Goal: Communication & Community: Answer question/provide support

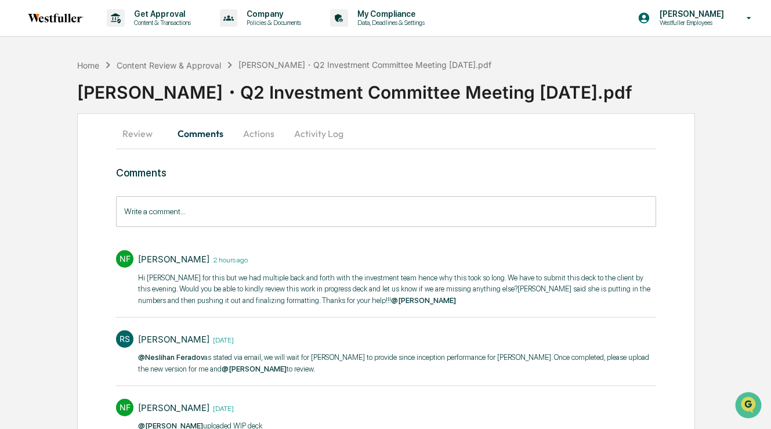
click at [338, 139] on button "Activity Log" at bounding box center [319, 134] width 68 height 28
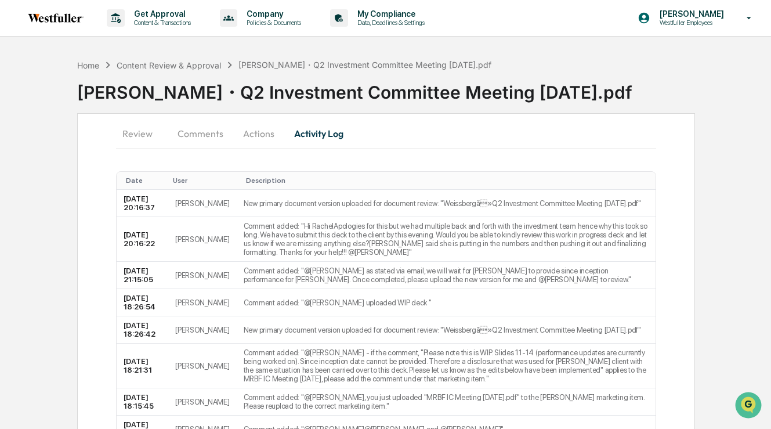
click at [255, 132] on button "Actions" at bounding box center [259, 134] width 52 height 28
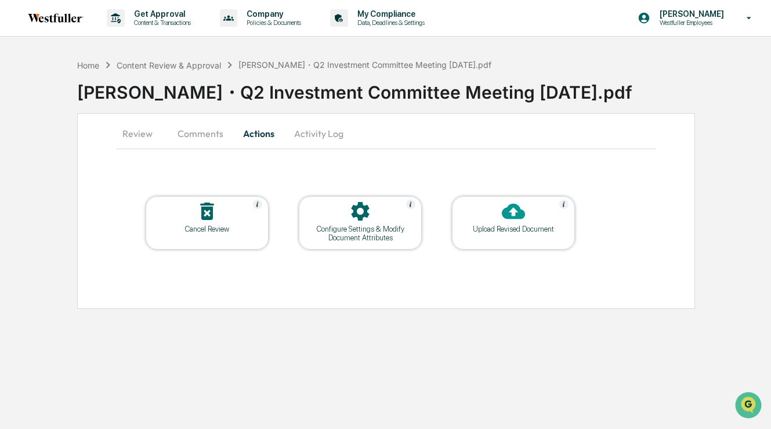
click at [515, 227] on div "Upload Revised Document" at bounding box center [513, 229] width 104 height 9
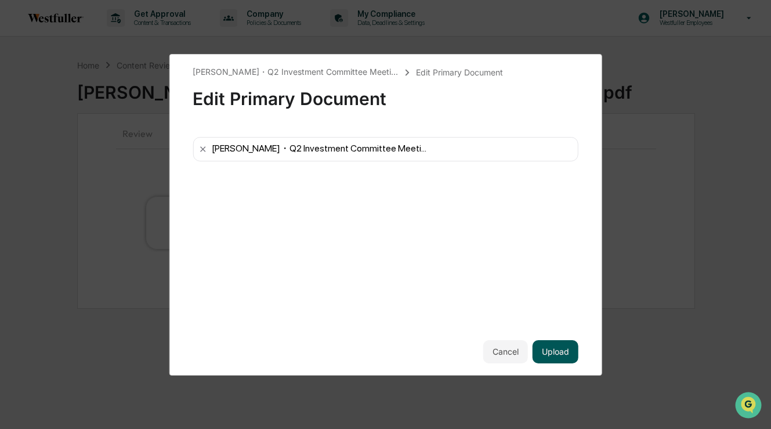
click at [554, 346] on button "Upload" at bounding box center [556, 351] width 46 height 23
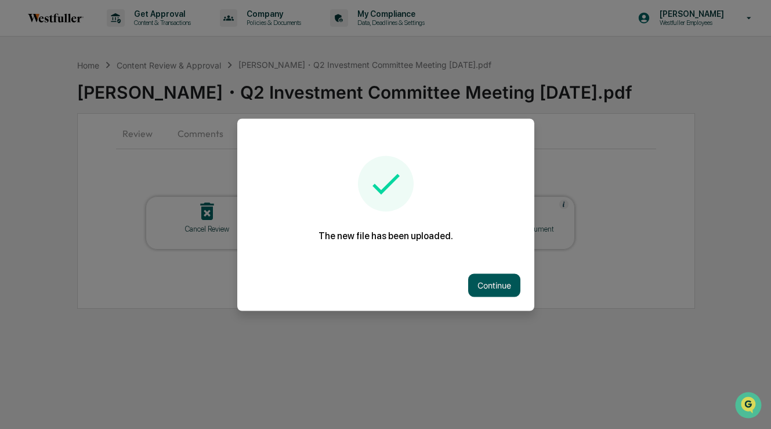
click at [496, 284] on button "Continue" at bounding box center [494, 284] width 52 height 23
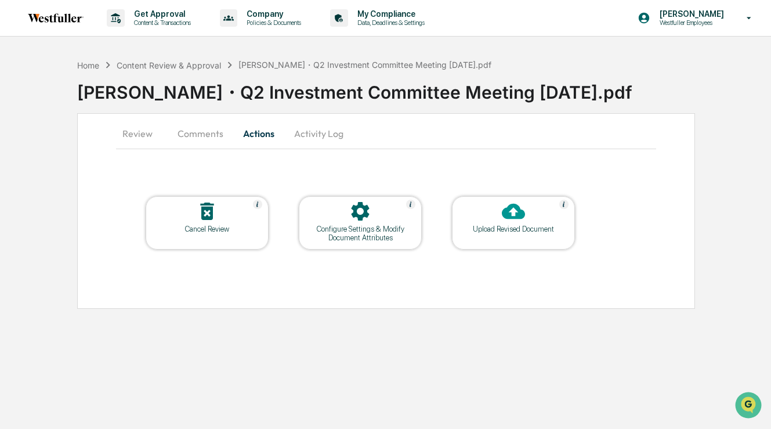
click at [515, 211] on icon at bounding box center [513, 211] width 23 height 23
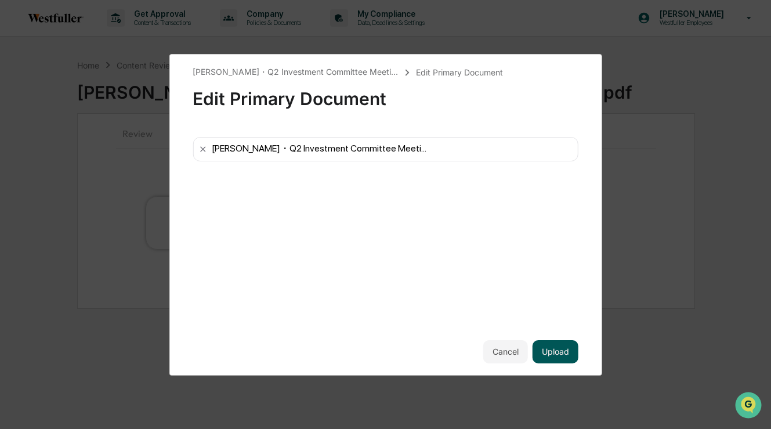
click at [556, 353] on button "Upload" at bounding box center [556, 351] width 46 height 23
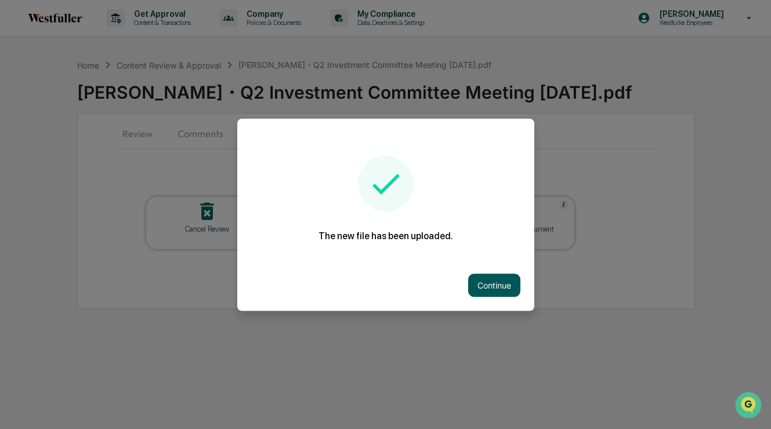
click at [485, 288] on button "Continue" at bounding box center [494, 284] width 52 height 23
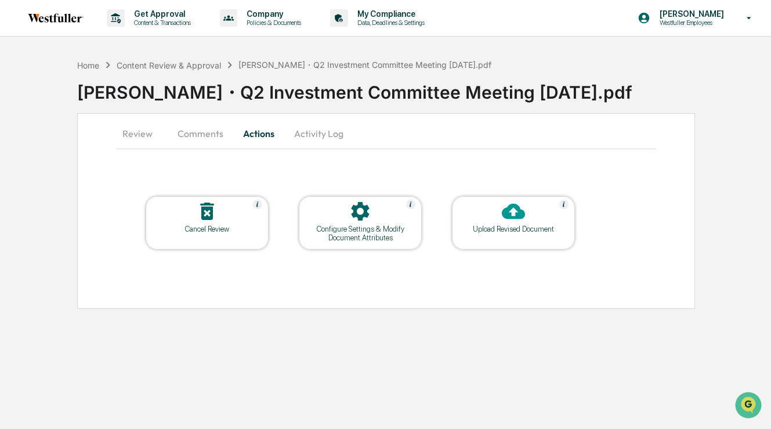
click at [209, 125] on button "Comments" at bounding box center [200, 134] width 64 height 28
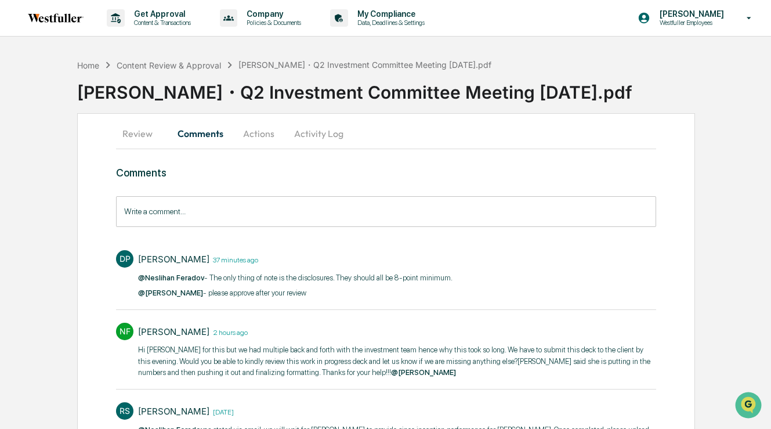
click at [255, 208] on input "Write a comment..." at bounding box center [386, 211] width 540 height 31
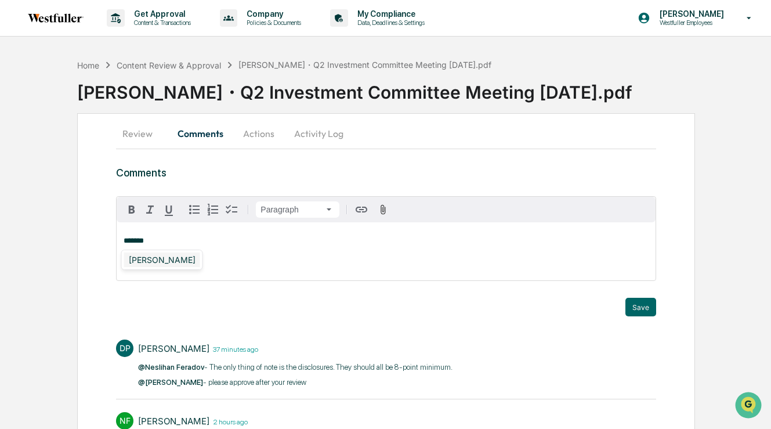
click at [175, 261] on div "[PERSON_NAME]" at bounding box center [162, 259] width 76 height 15
click at [641, 309] on button "Save" at bounding box center [641, 307] width 31 height 19
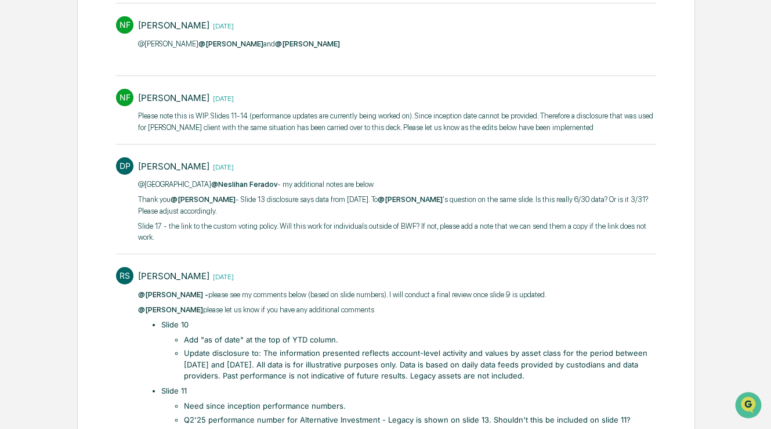
scroll to position [708, 0]
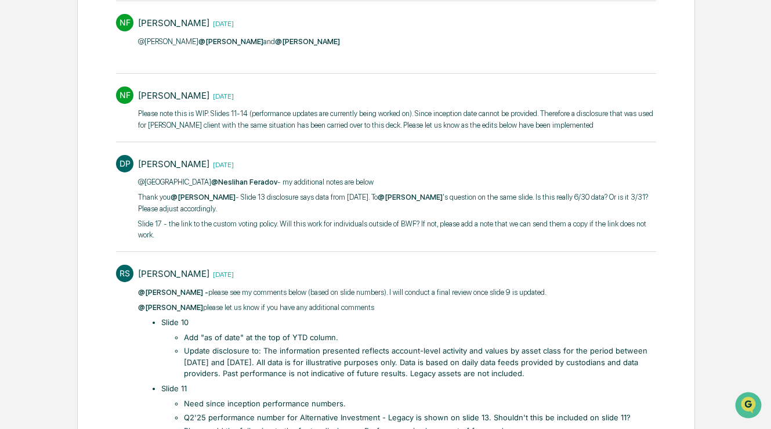
click at [189, 232] on div "@Nes @[PERSON_NAME] - my additional notes are below Thank​ you @[PERSON_NAME] -…" at bounding box center [397, 208] width 518 height 64
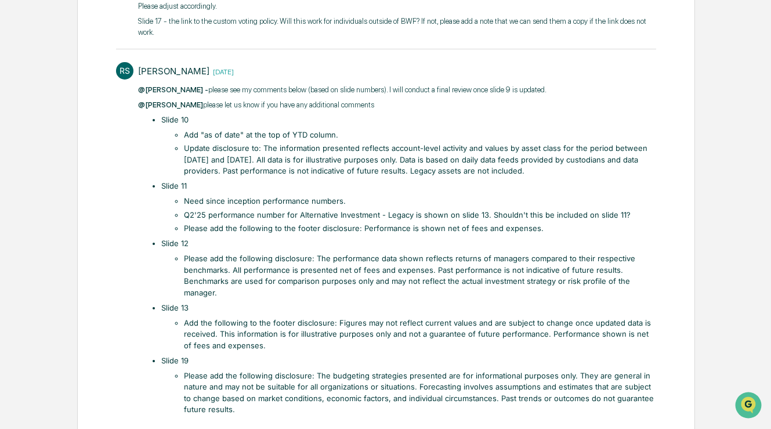
scroll to position [914, 0]
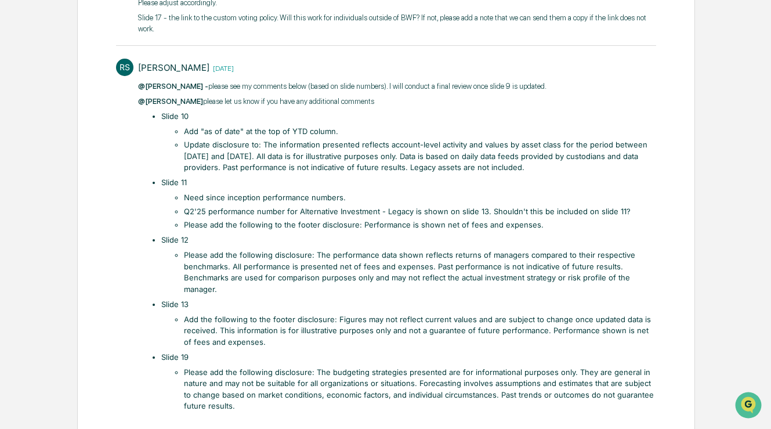
click at [306, 281] on li "Please add the following disclosure: The performance data shown reflects return…" at bounding box center [420, 272] width 472 height 45
click at [289, 204] on li "Need since inception performance numbers." at bounding box center [420, 198] width 472 height 12
click at [406, 231] on li "Please add the following to the footer disclosure: Performance is shown net of …" at bounding box center [420, 225] width 472 height 12
drag, startPoint x: 184, startPoint y: 230, endPoint x: 446, endPoint y: 229, distance: 261.7
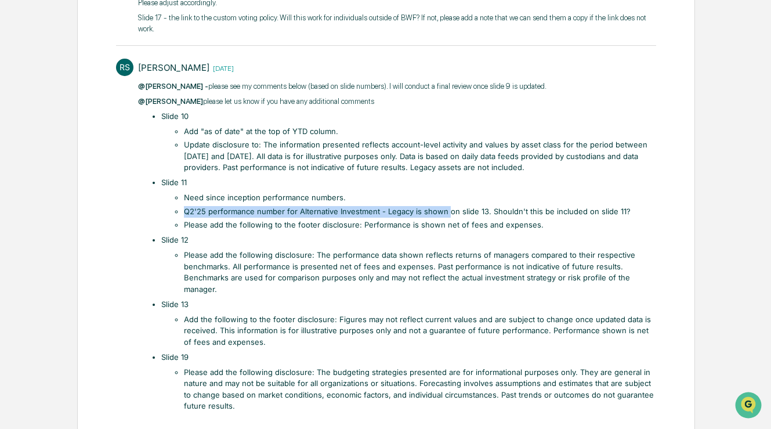
click at [446, 218] on li "Q2'25 performance number for Alternative Investment - Legacy is shown on slide …" at bounding box center [420, 212] width 472 height 12
click at [461, 231] on li "Please add the following to the footer disclosure: Performance is shown net of …" at bounding box center [420, 225] width 472 height 12
click at [465, 231] on li "Please add the following to the footer disclosure: Performance is shown net of …" at bounding box center [420, 225] width 472 height 12
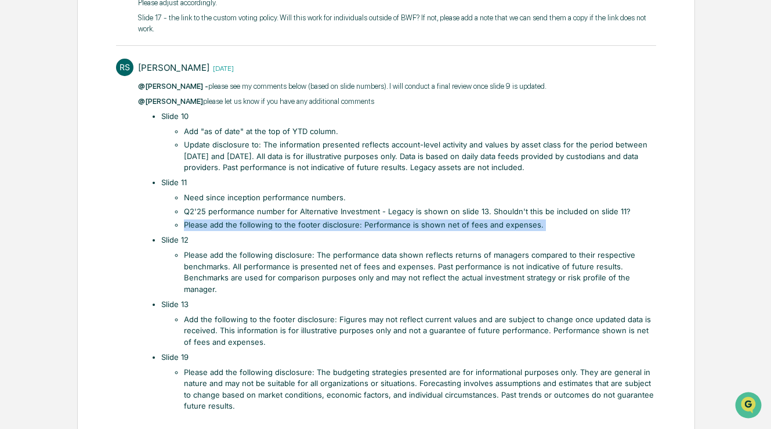
click at [465, 231] on li "Please add the following to the footer disclosure: Performance is shown net of …" at bounding box center [420, 225] width 472 height 12
click at [409, 258] on li "Slide 12 Please add the following disclosure: The performance data shown reflec…" at bounding box center [408, 264] width 495 height 60
drag, startPoint x: 359, startPoint y: 243, endPoint x: 530, endPoint y: 246, distance: 171.2
click at [529, 231] on li "Please add the following to the footer disclosure: Performance is shown net of …" at bounding box center [420, 225] width 472 height 12
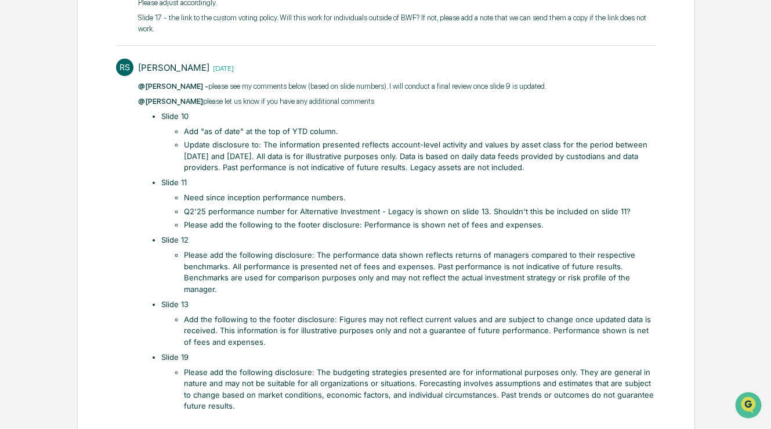
click at [221, 231] on li "Please add the following to the footer disclosure: Performance is shown net of …" at bounding box center [420, 225] width 472 height 12
click at [222, 295] on li "Please add the following disclosure: The performance data shown reflects return…" at bounding box center [420, 272] width 472 height 45
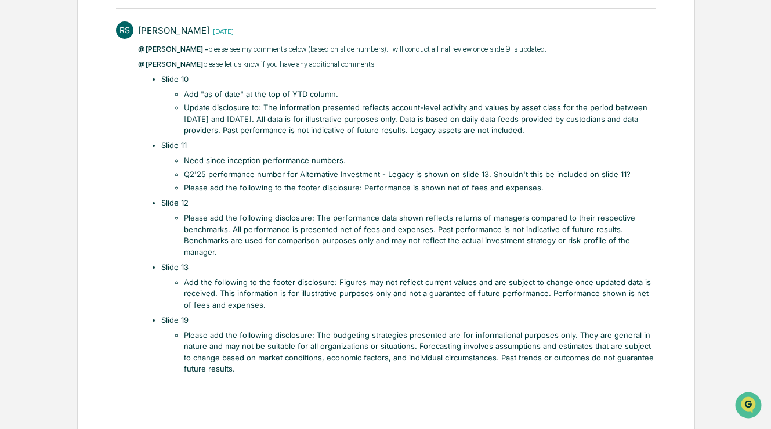
scroll to position [979, 0]
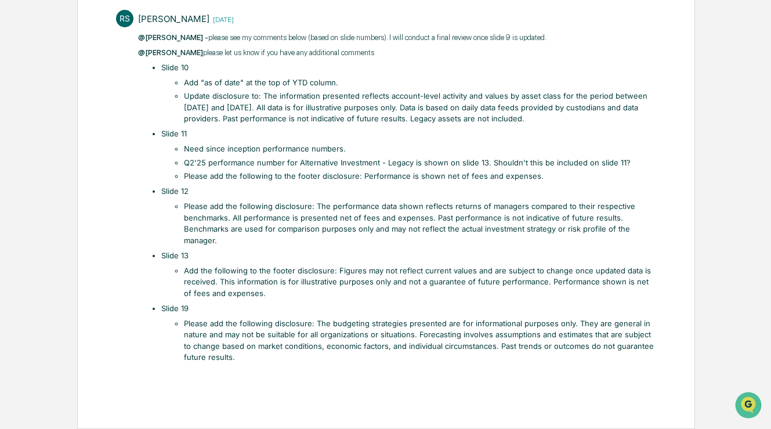
click at [237, 175] on li "Please add the following to the footer disclosure: Performance is shown net of …" at bounding box center [420, 177] width 472 height 12
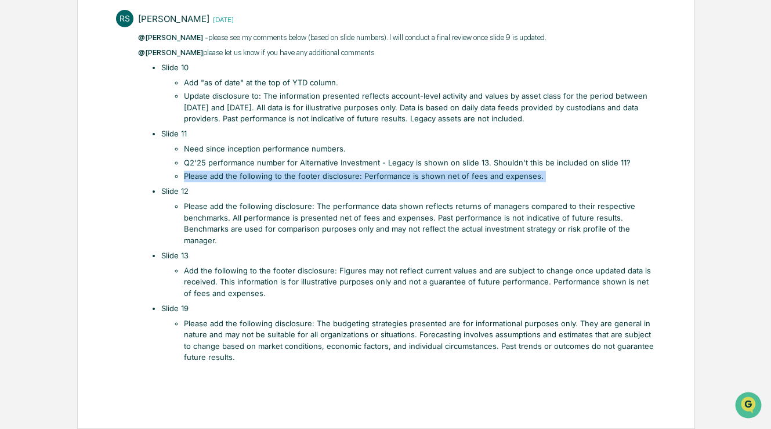
click at [237, 175] on li "Please add the following to the footer disclosure: Performance is shown net of …" at bounding box center [420, 177] width 472 height 12
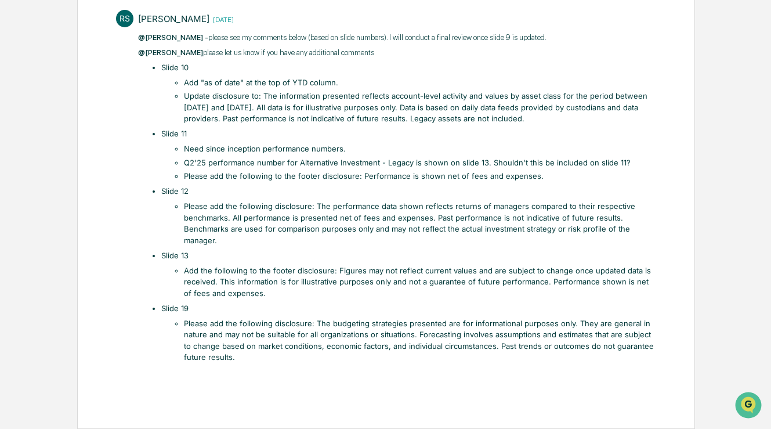
click at [193, 66] on li "​Slide 10 Add "as of date" at the top of YTD column. Update disclosure to: The …" at bounding box center [408, 93] width 495 height 63
click at [256, 129] on li "Slide 11 Need since inception performance numbers. Q2'25 performance number for…" at bounding box center [408, 155] width 495 height 54
click at [316, 103] on li "Update disclosure to: The information presented reflects account-level activity…" at bounding box center [420, 108] width 472 height 34
